Goal: Check status: Check status

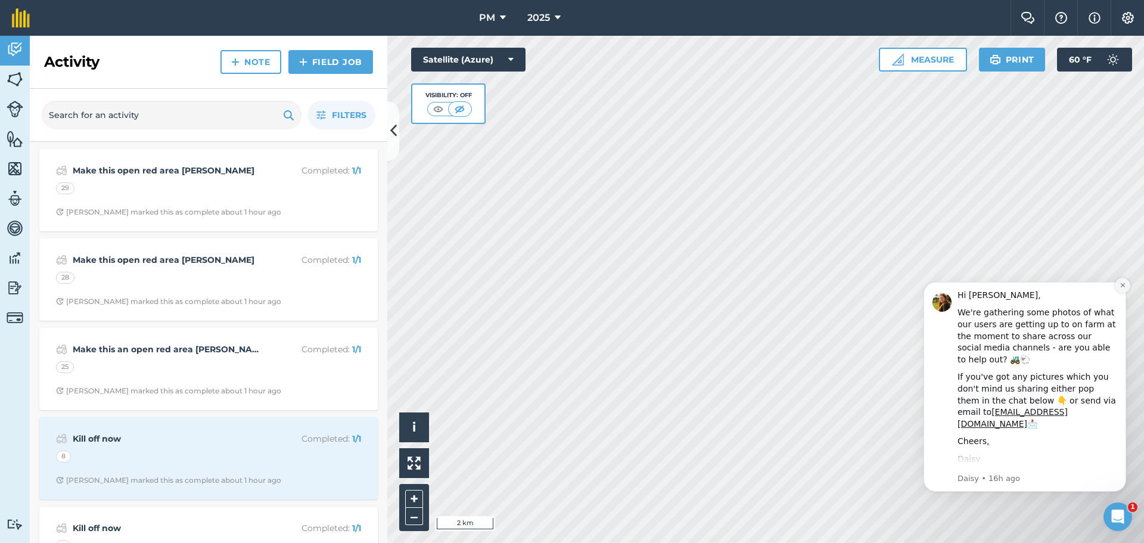
click at [1123, 284] on icon "Dismiss notification" at bounding box center [1122, 285] width 4 height 4
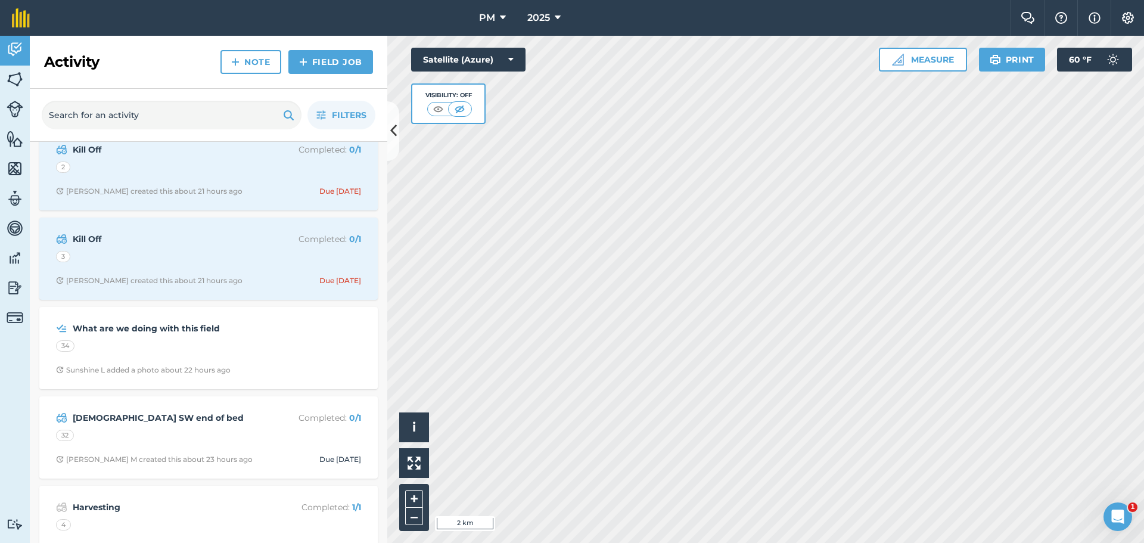
scroll to position [1072, 0]
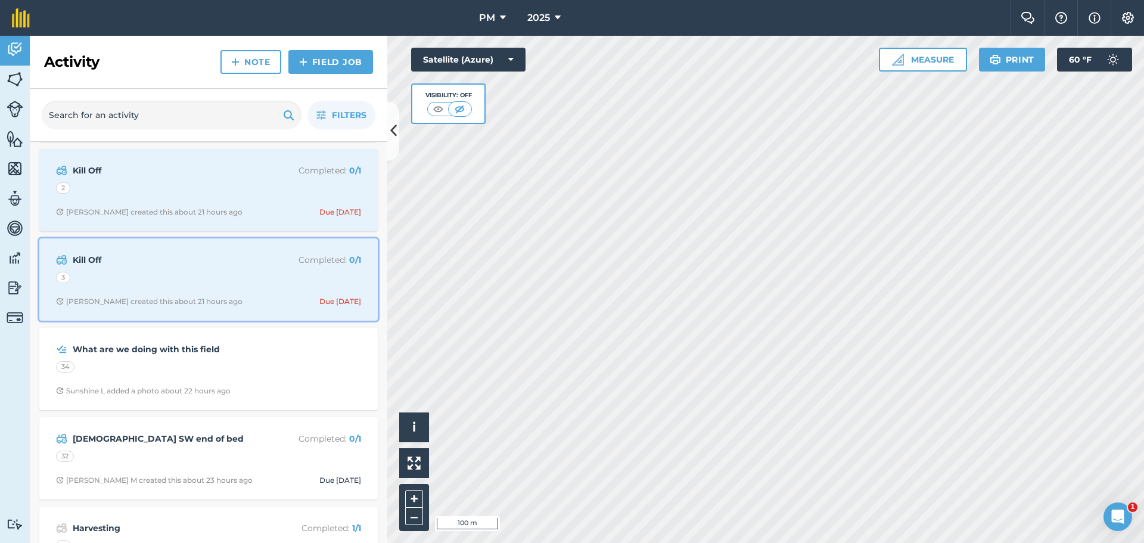
click at [287, 300] on span "[PERSON_NAME] created this about 21 hours ago Due [DATE]" at bounding box center [208, 302] width 305 height 10
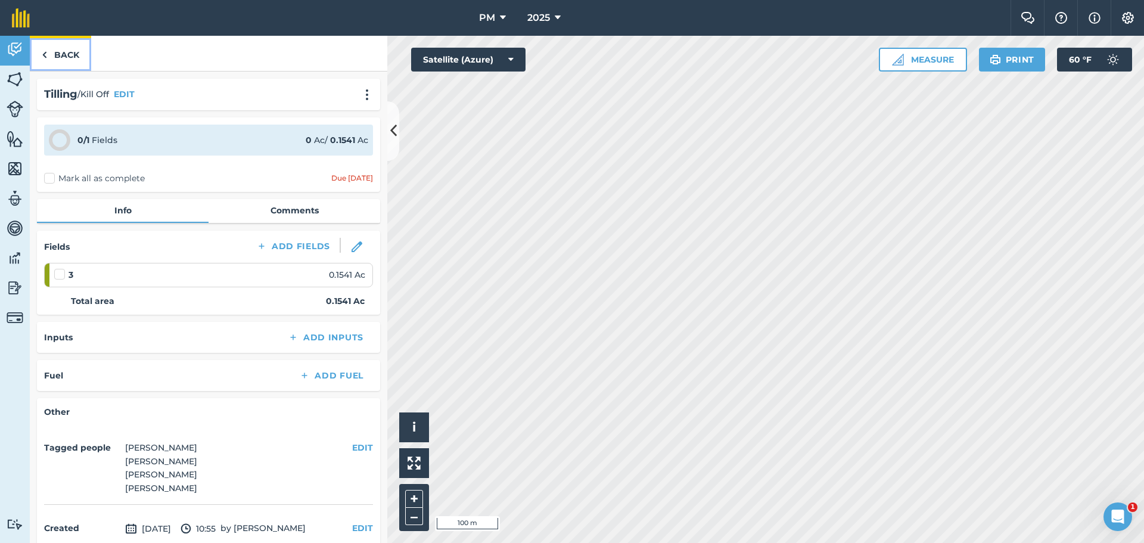
click at [67, 55] on link "Back" at bounding box center [60, 53] width 61 height 35
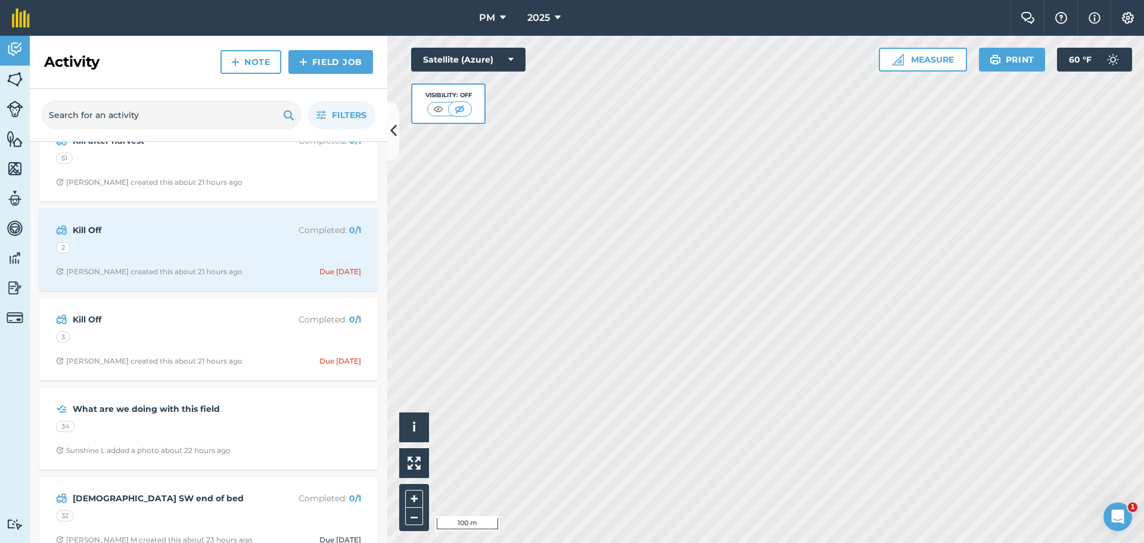
scroll to position [953, 0]
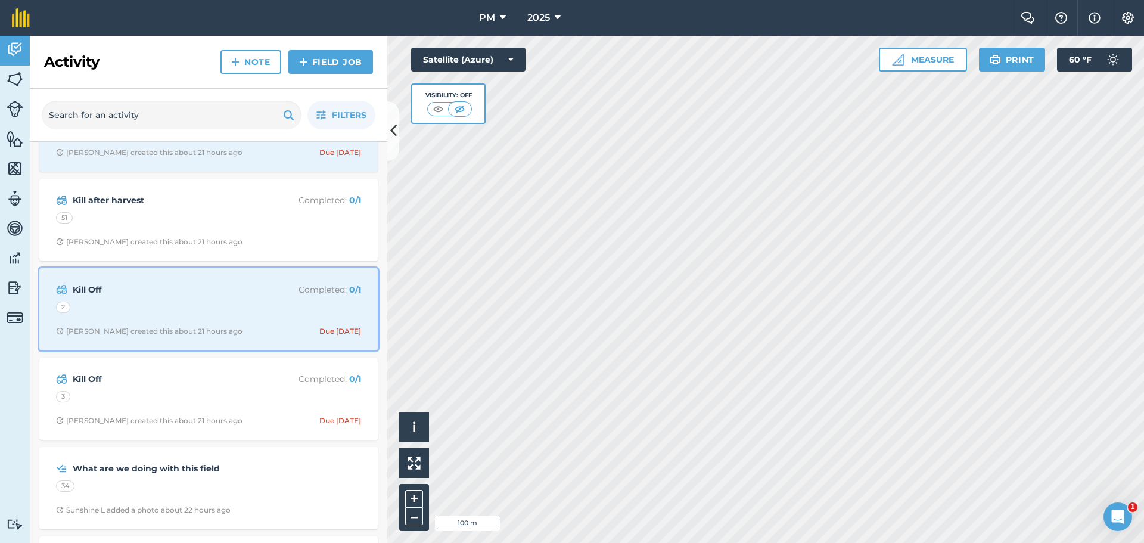
click at [226, 318] on div "Kill Off Completed : 0 / 1 2 [PERSON_NAME] created this about 21 hours ago Due …" at bounding box center [208, 309] width 324 height 68
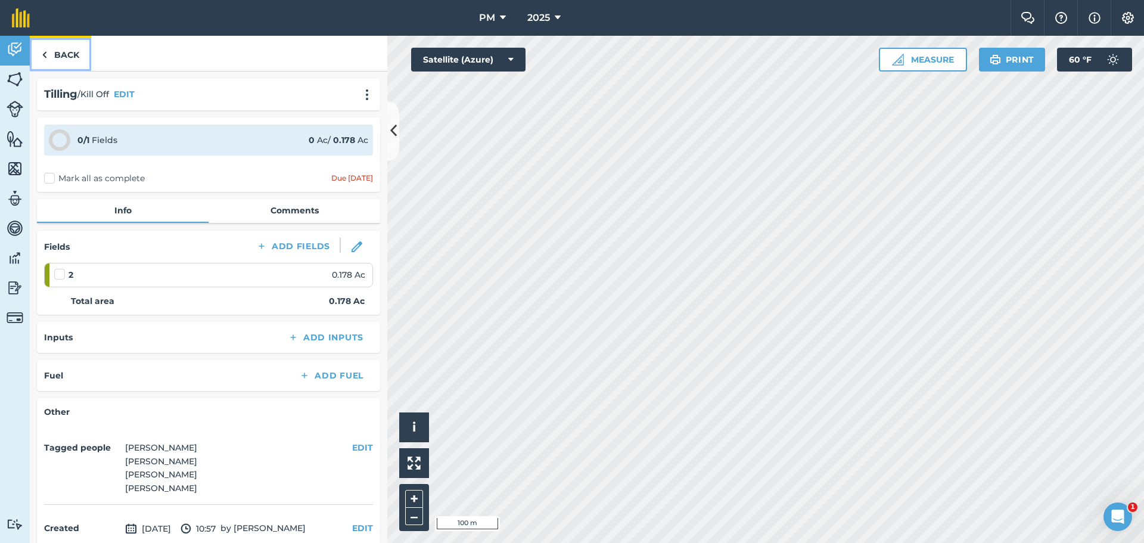
click at [59, 47] on link "Back" at bounding box center [60, 53] width 61 height 35
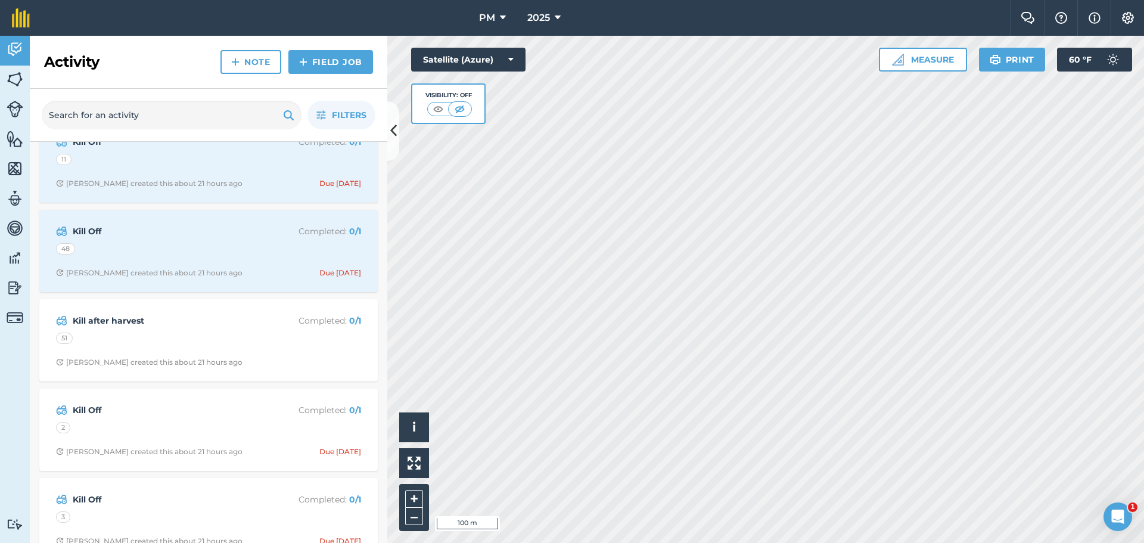
scroll to position [774, 0]
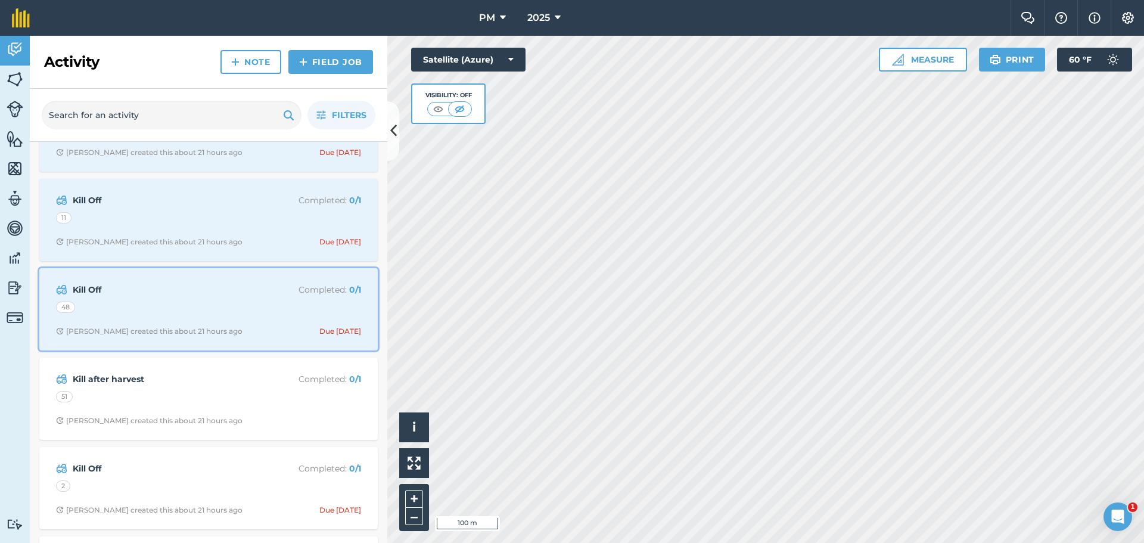
click at [156, 317] on div "Kill Off Completed : 0 / 1 48 [PERSON_NAME] created this about 21 hours ago Due…" at bounding box center [208, 309] width 324 height 68
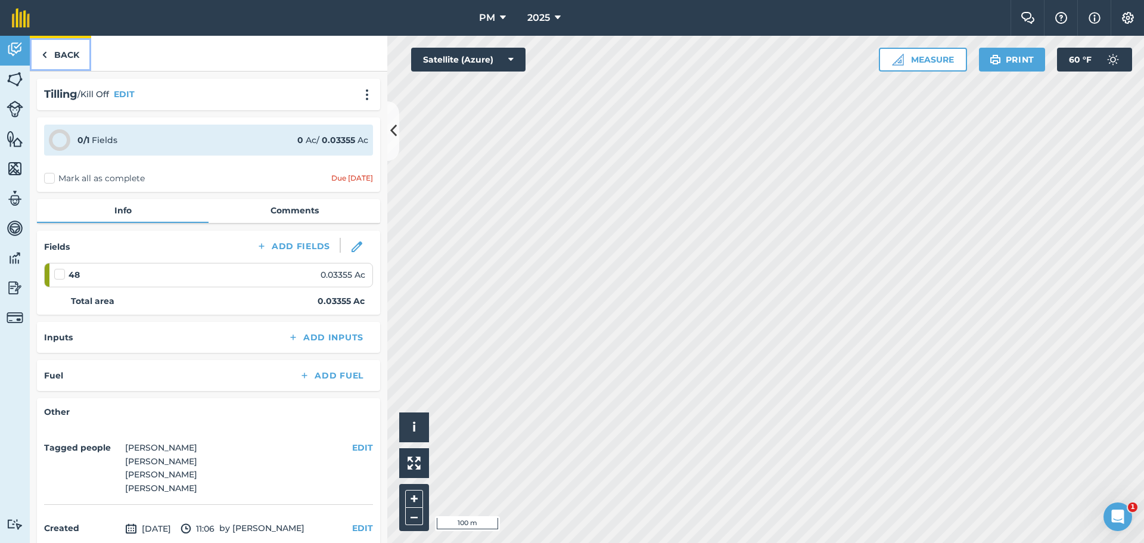
click at [68, 58] on link "Back" at bounding box center [60, 53] width 61 height 35
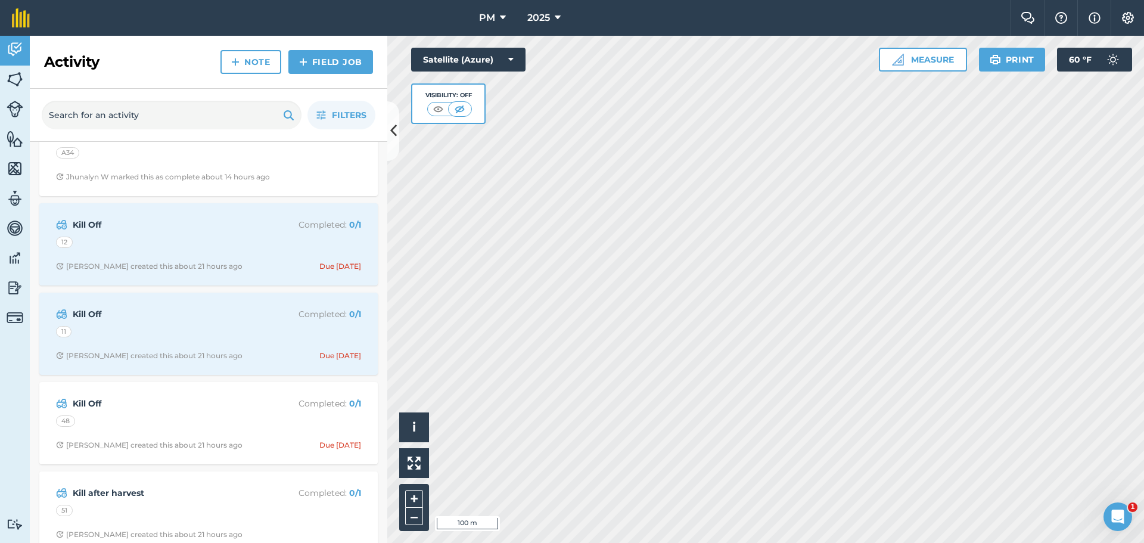
scroll to position [655, 0]
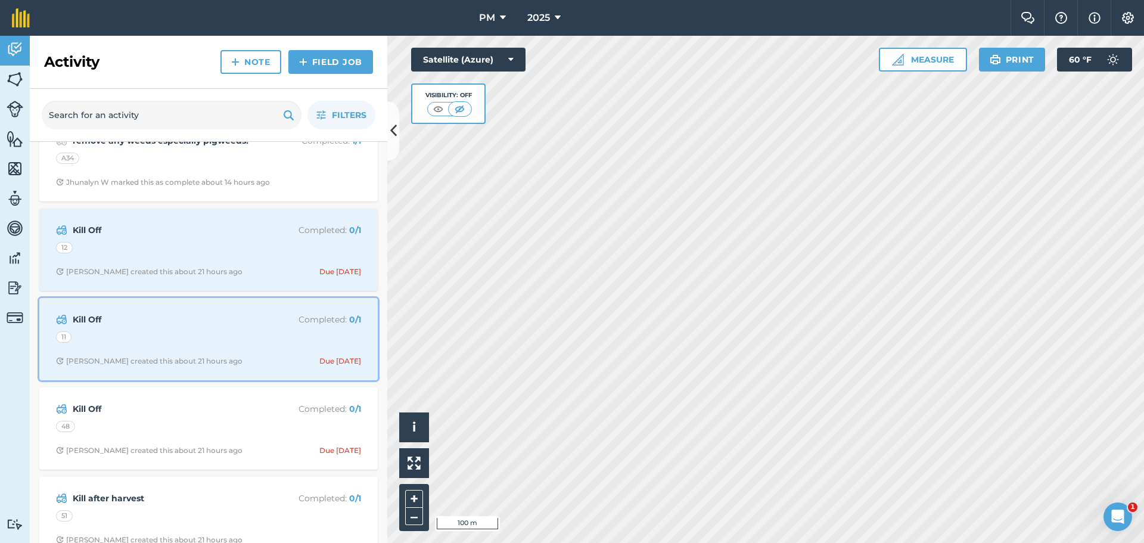
click at [139, 331] on div "11" at bounding box center [208, 338] width 305 height 15
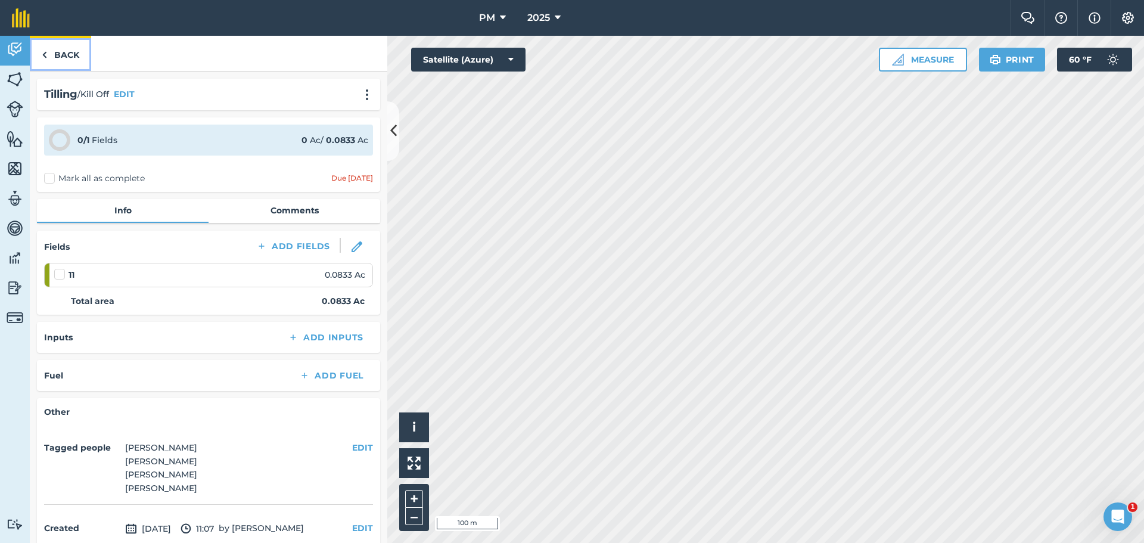
click at [66, 49] on link "Back" at bounding box center [60, 53] width 61 height 35
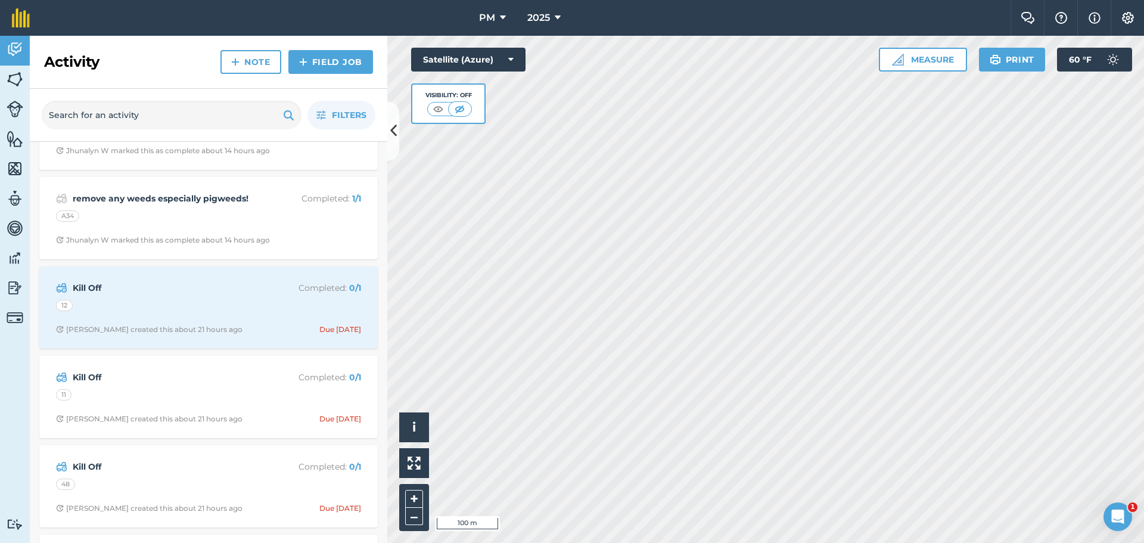
scroll to position [596, 0]
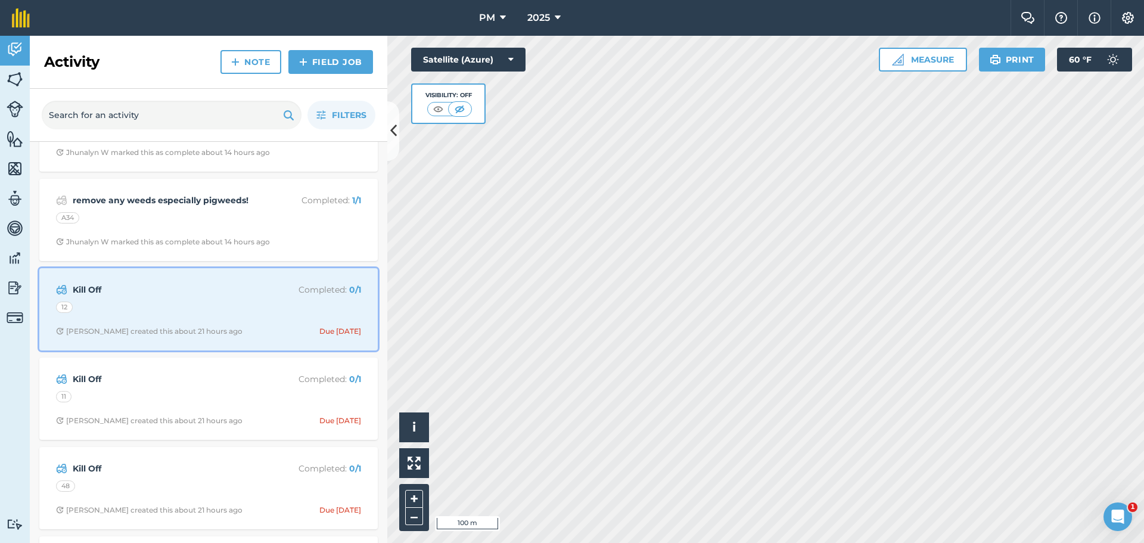
click at [169, 335] on div "[PERSON_NAME] created this about 21 hours ago" at bounding box center [149, 331] width 186 height 10
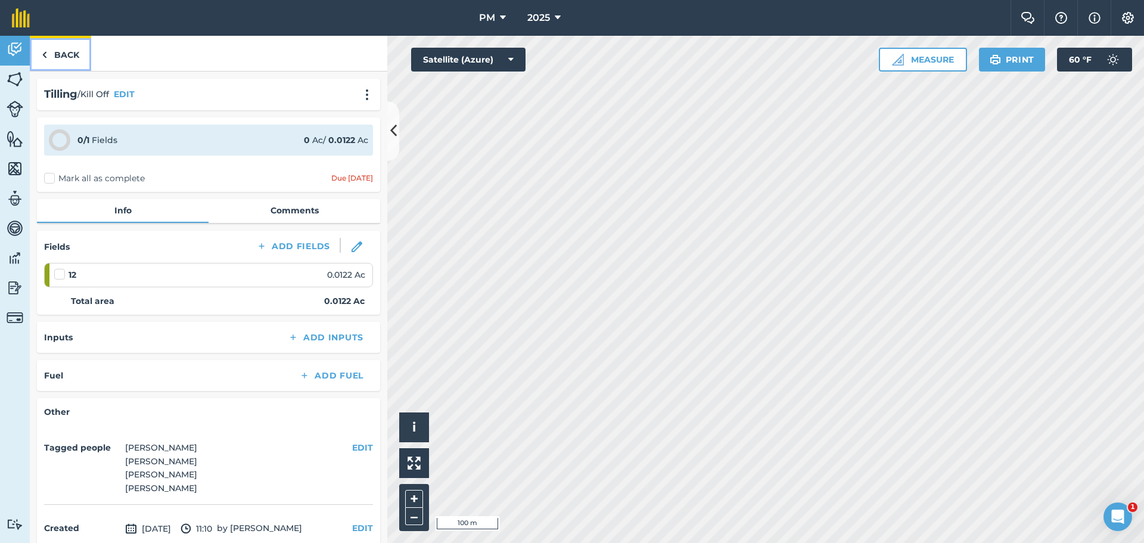
click at [64, 57] on link "Back" at bounding box center [60, 53] width 61 height 35
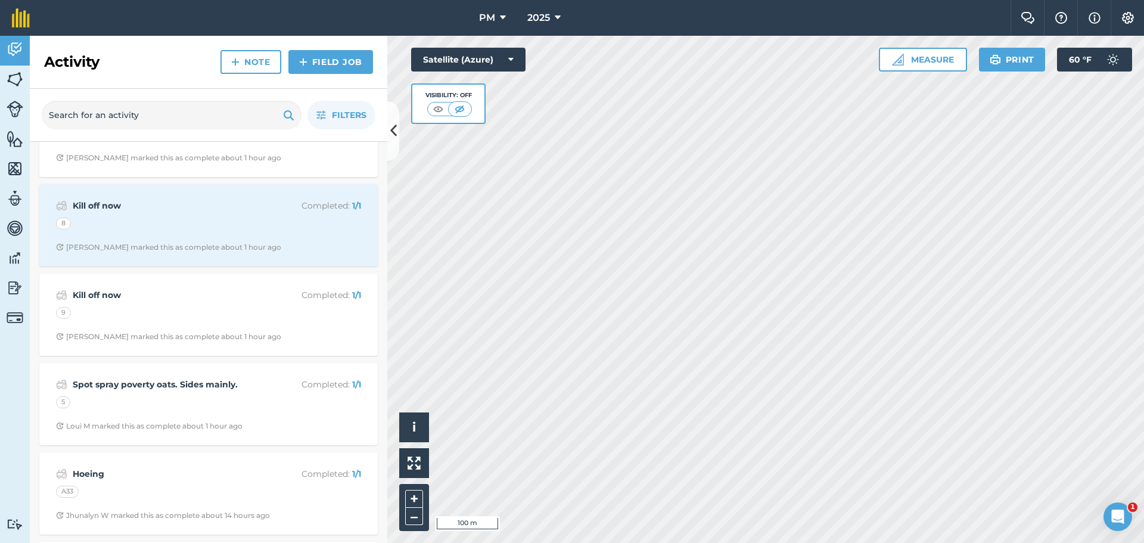
scroll to position [238, 0]
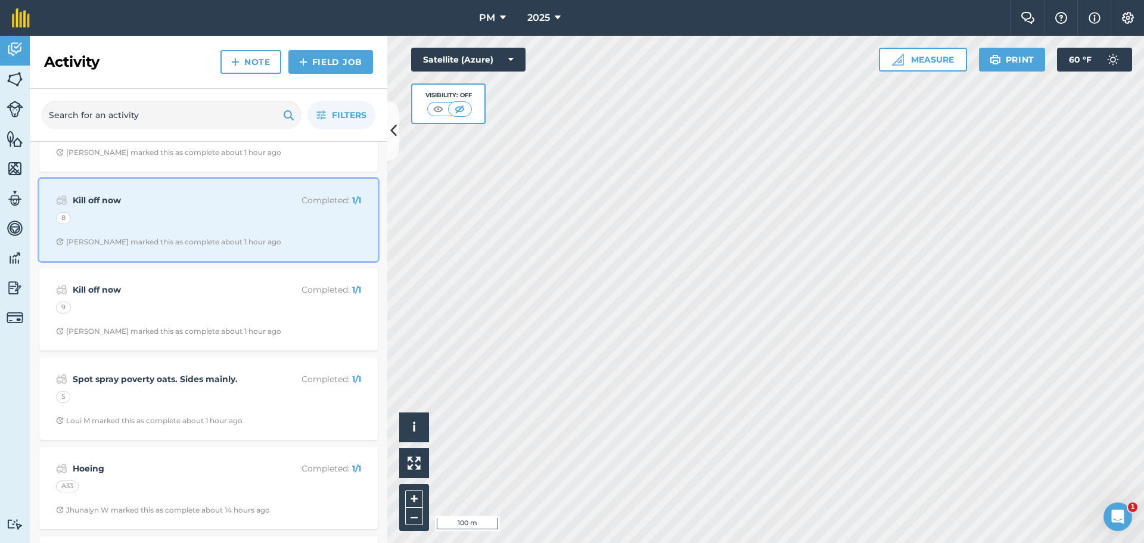
click at [216, 231] on div "Kill off now Completed : 1 / 1 8 [PERSON_NAME] marked this as complete about 1 …" at bounding box center [208, 220] width 324 height 68
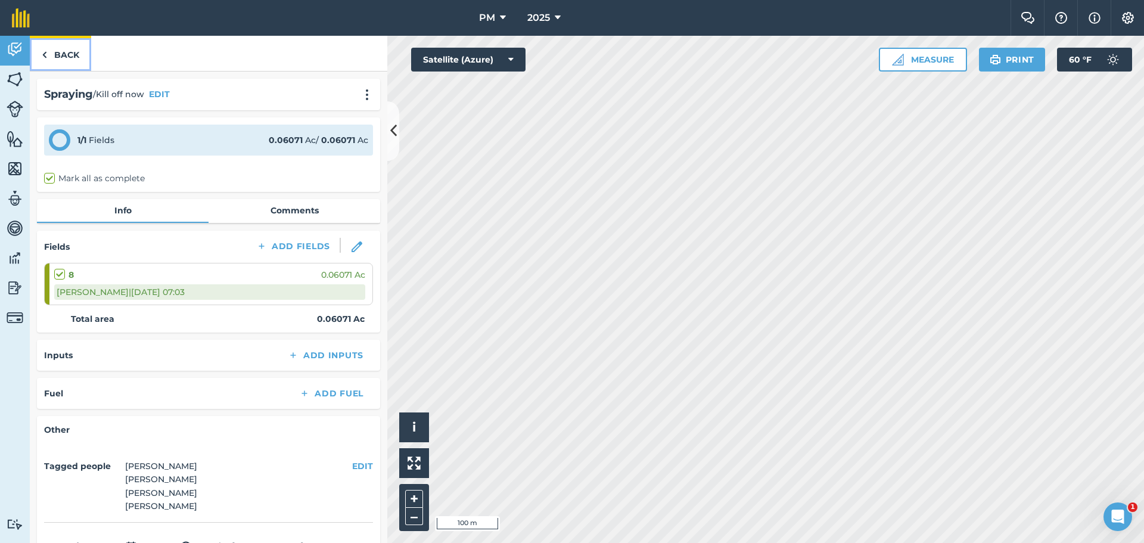
click at [59, 51] on link "Back" at bounding box center [60, 53] width 61 height 35
